Goal: Information Seeking & Learning: Learn about a topic

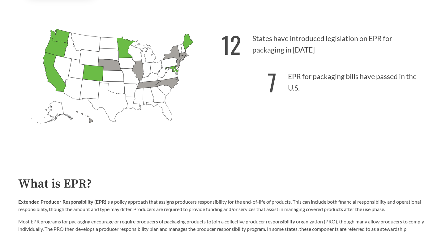
scroll to position [188, 0]
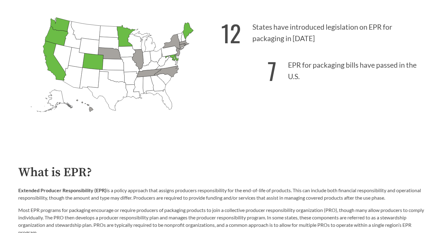
click at [228, 35] on strong "12" at bounding box center [231, 33] width 20 height 34
click at [185, 33] on icon "[US_STATE] Passed: 1" at bounding box center [187, 31] width 11 height 17
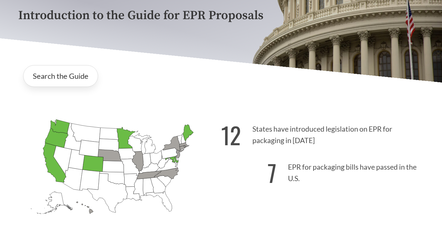
scroll to position [0, 0]
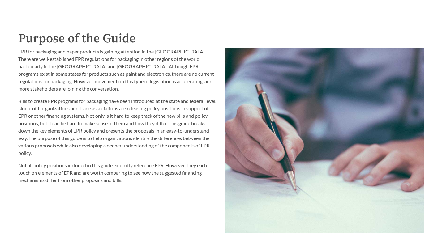
scroll to position [650, 0]
